Goal: Navigation & Orientation: Find specific page/section

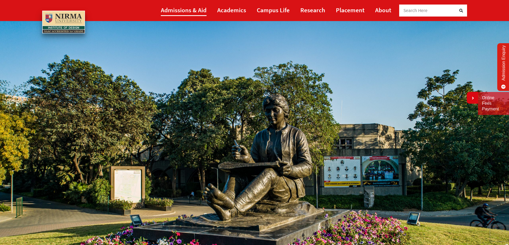
click at [194, 11] on link "Admissions & Aid" at bounding box center [184, 10] width 46 height 12
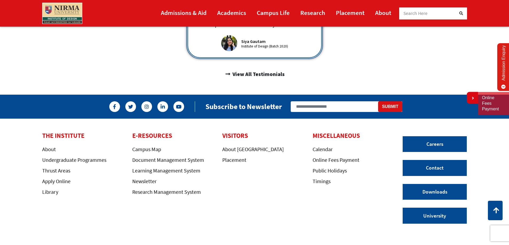
scroll to position [416, 0]
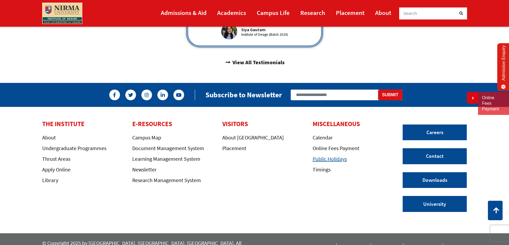
click at [329, 156] on link "Public Holidays" at bounding box center [329, 159] width 34 height 7
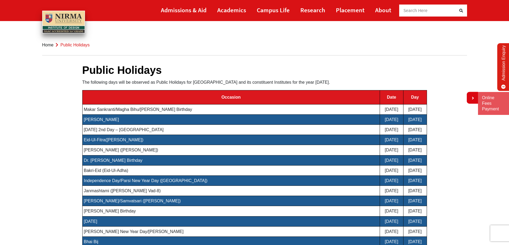
click at [78, 17] on img at bounding box center [63, 22] width 43 height 23
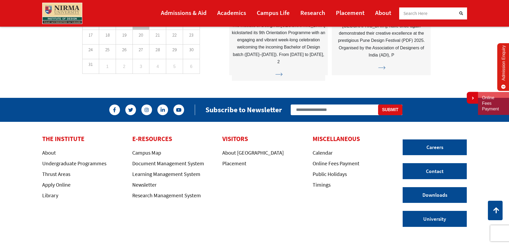
scroll to position [1533, 0]
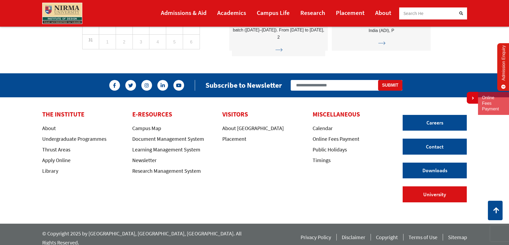
click at [430, 195] on link "University" at bounding box center [434, 195] width 64 height 16
